Goal: Transaction & Acquisition: Purchase product/service

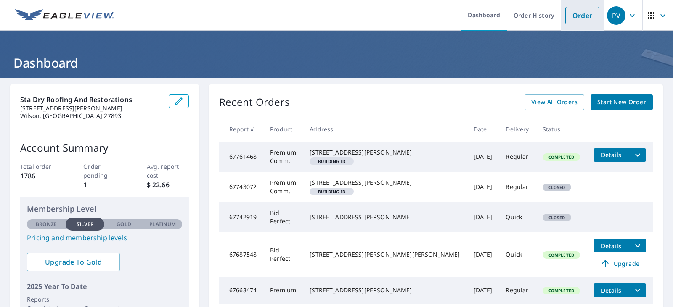
click at [573, 13] on link "Order" at bounding box center [582, 16] width 34 height 18
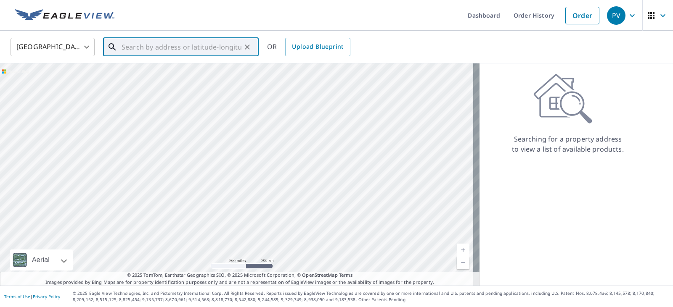
click at [134, 50] on input "text" at bounding box center [182, 47] width 120 height 24
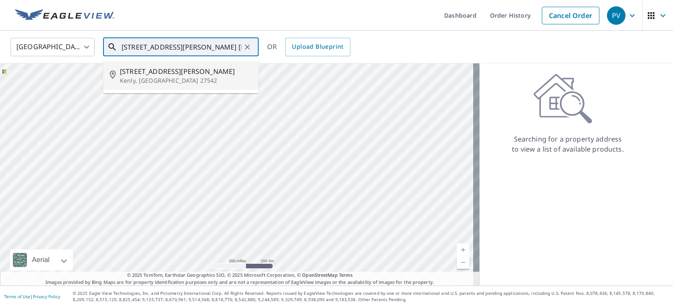
click at [160, 79] on p "Kenly, [GEOGRAPHIC_DATA] 27542" at bounding box center [186, 81] width 132 height 8
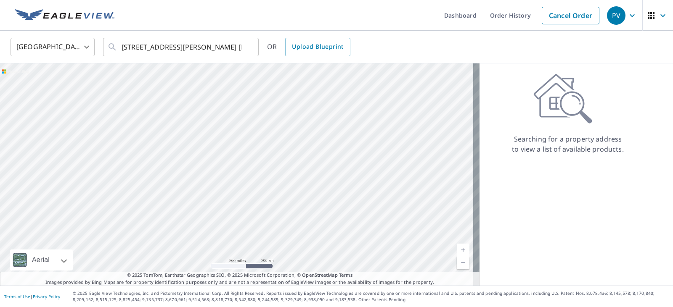
type input "[STREET_ADDRESS][PERSON_NAME]"
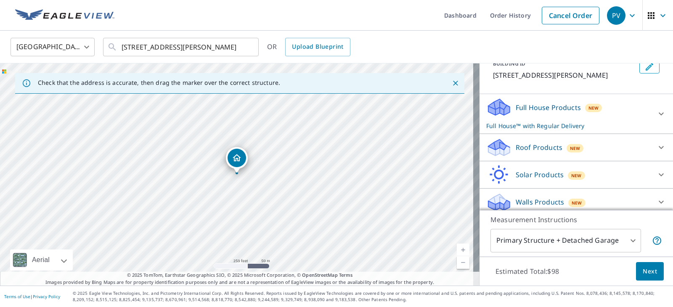
scroll to position [62, 0]
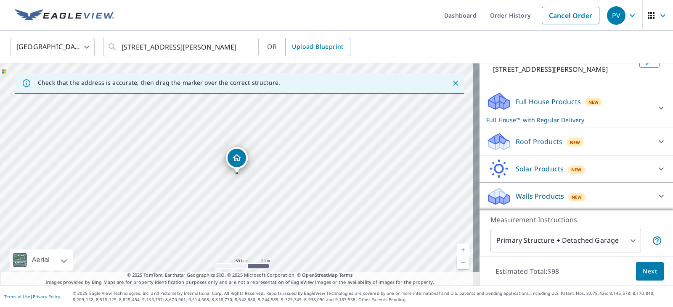
click at [656, 139] on icon at bounding box center [661, 142] width 10 height 10
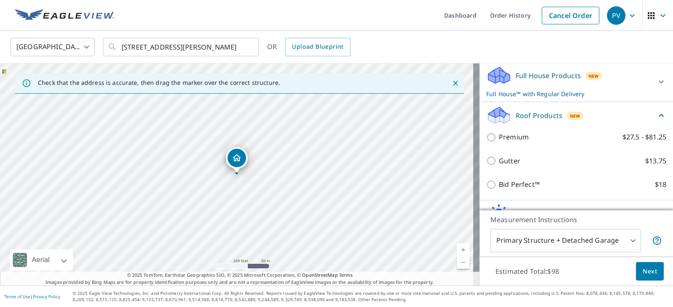
scroll to position [133, 0]
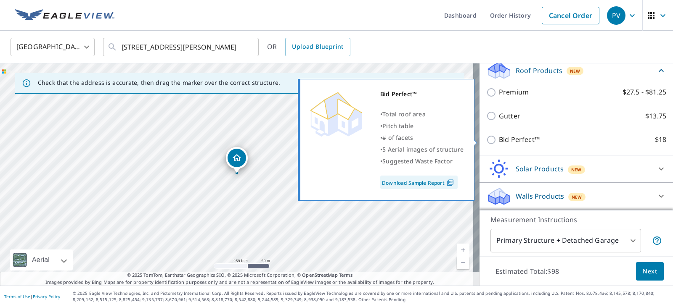
click at [486, 143] on input "Bid Perfect™ $18" at bounding box center [492, 140] width 13 height 10
checkbox input "true"
checkbox input "false"
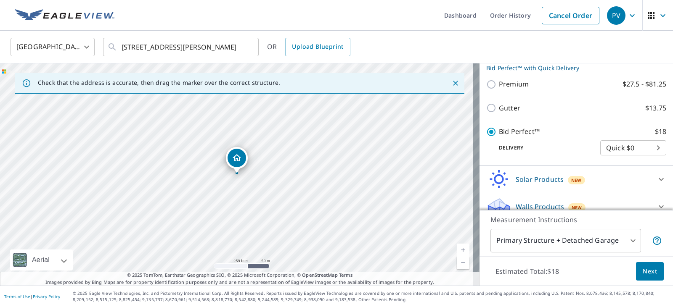
scroll to position [152, 0]
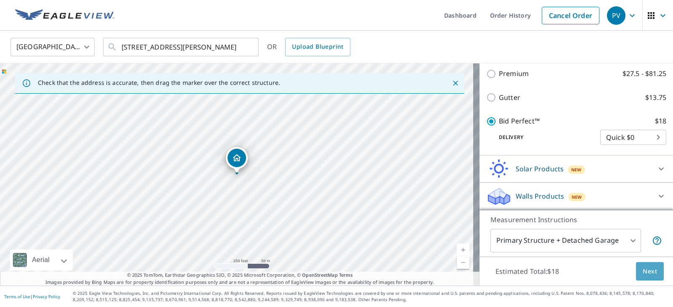
click at [644, 271] on span "Next" at bounding box center [650, 272] width 14 height 11
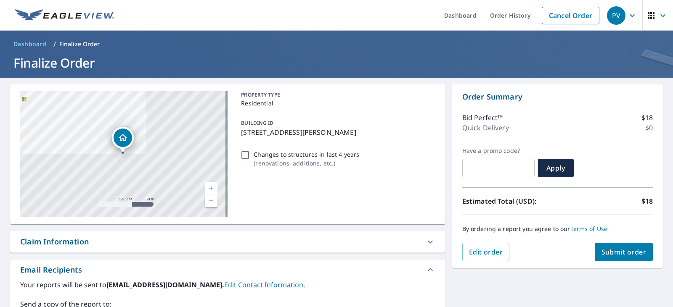
click at [618, 253] on span "Submit order" at bounding box center [623, 252] width 45 height 9
checkbox input "true"
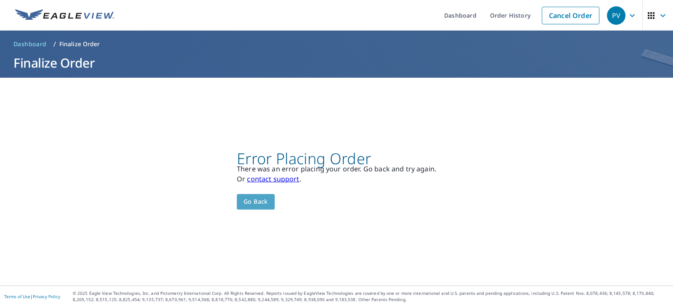
click at [255, 198] on span "Go back" at bounding box center [255, 202] width 24 height 11
